Goal: Task Accomplishment & Management: Use online tool/utility

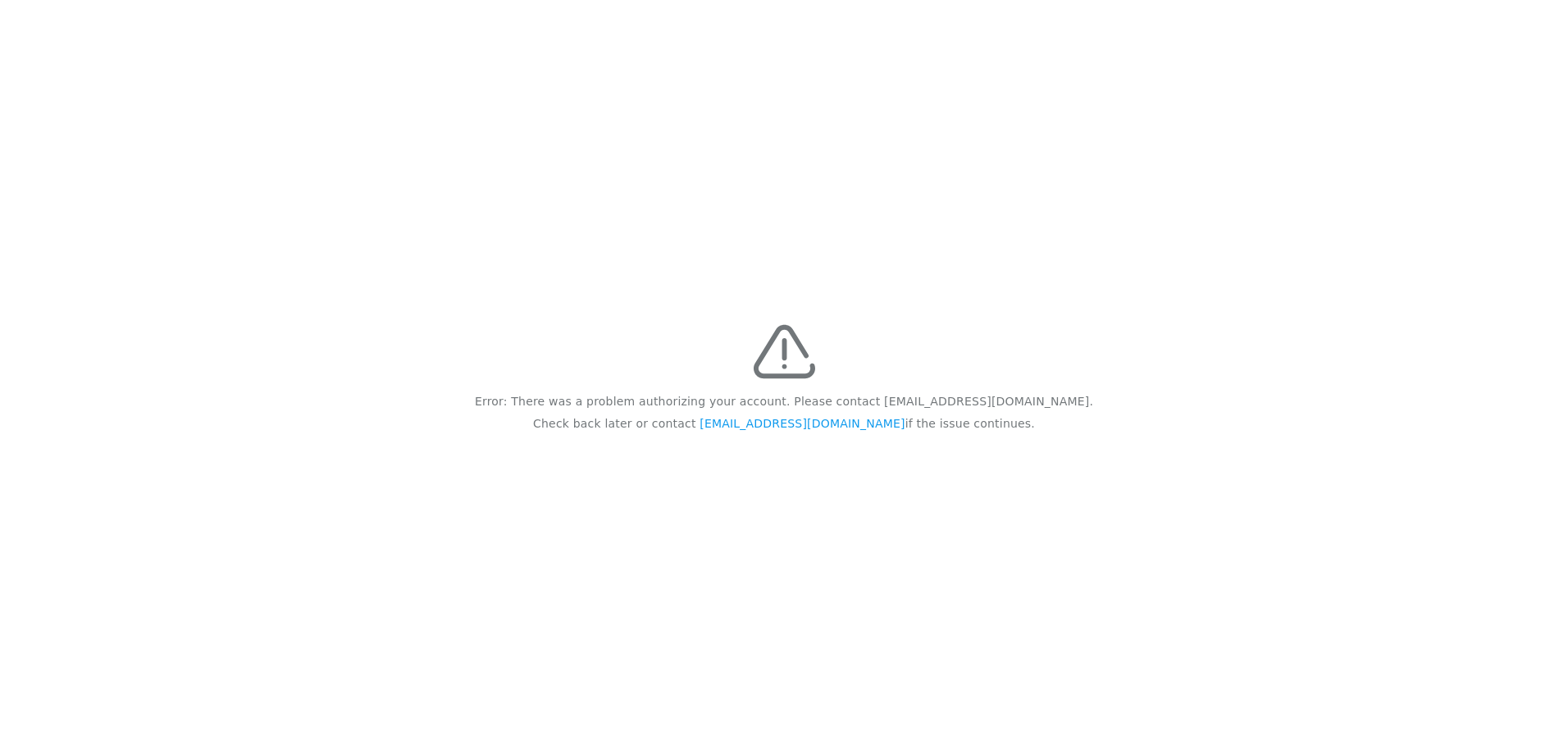
drag, startPoint x: 538, startPoint y: 393, endPoint x: 993, endPoint y: 480, distance: 463.2
click at [993, 480] on div "Error: There was a problem authorizing your account. Please contact feedback@re…" at bounding box center [784, 377] width 1568 height 755
copy div "Error: There was a problem authorizing your account. Please contact feedback@re…"
